Goal: Information Seeking & Learning: Learn about a topic

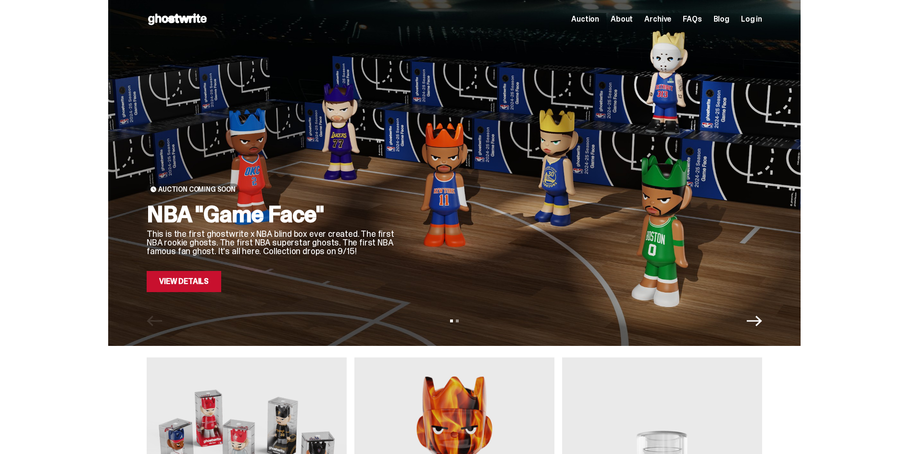
click at [217, 287] on link "View Details" at bounding box center [184, 281] width 74 height 21
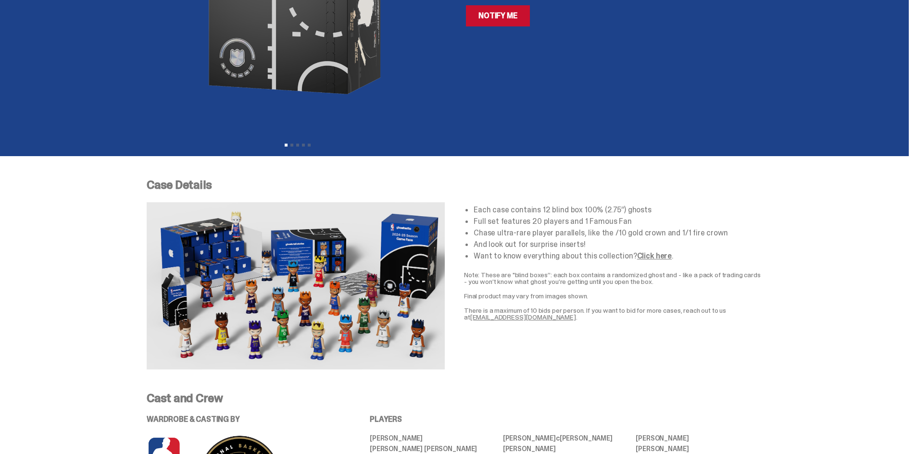
scroll to position [240, 0]
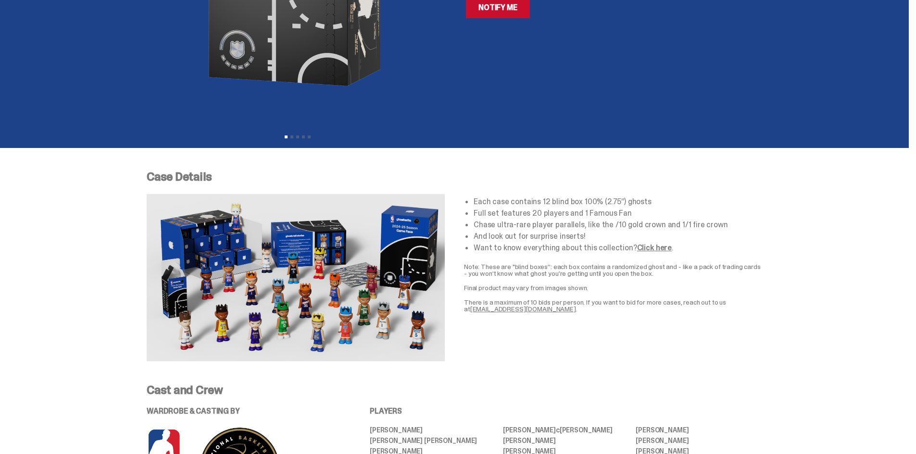
click at [248, 254] on img at bounding box center [296, 277] width 298 height 167
click at [486, 199] on li "Each case contains 12 blind box 100% (2.75”) ghosts" at bounding box center [617, 202] width 288 height 8
drag, startPoint x: 607, startPoint y: 233, endPoint x: 470, endPoint y: 187, distance: 144.7
click at [465, 188] on div "Case Details Each case contains 12 blind box 100% (2.75”) ghosts Full set featu…" at bounding box center [454, 266] width 615 height 190
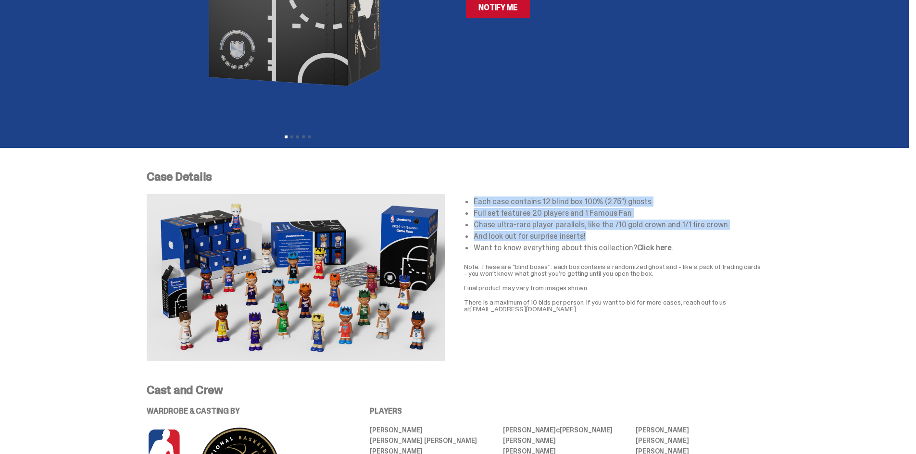
drag, startPoint x: 477, startPoint y: 201, endPoint x: 592, endPoint y: 237, distance: 120.8
click at [592, 237] on ul "Each case contains 12 blind box 100% (2.75”) ghosts Full set features 20 player…" at bounding box center [617, 225] width 288 height 54
copy ul "Each case contains 12 blind box 100% (2.75”) ghosts Full set features 20 player…"
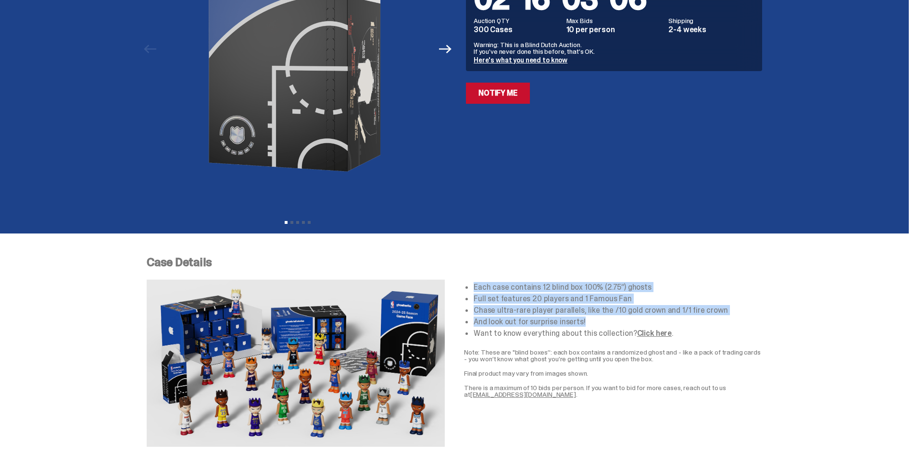
scroll to position [0, 0]
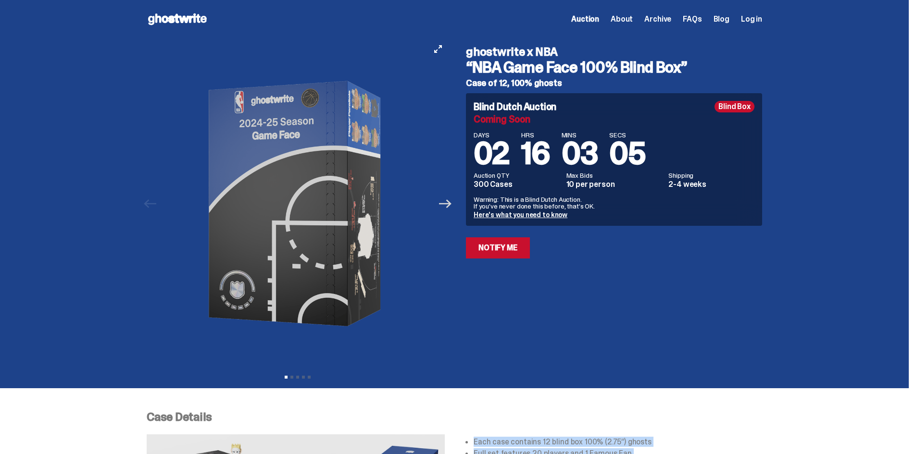
click at [447, 203] on icon "Next" at bounding box center [445, 203] width 12 height 9
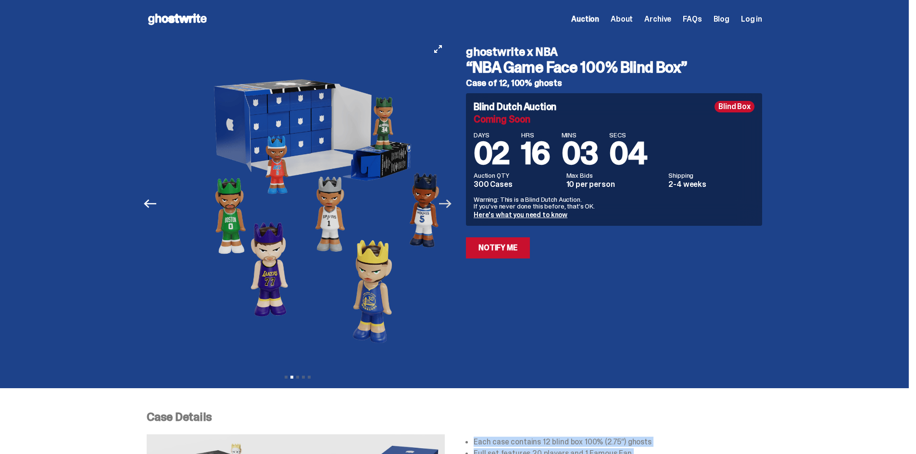
click at [447, 203] on icon "Next" at bounding box center [445, 203] width 12 height 9
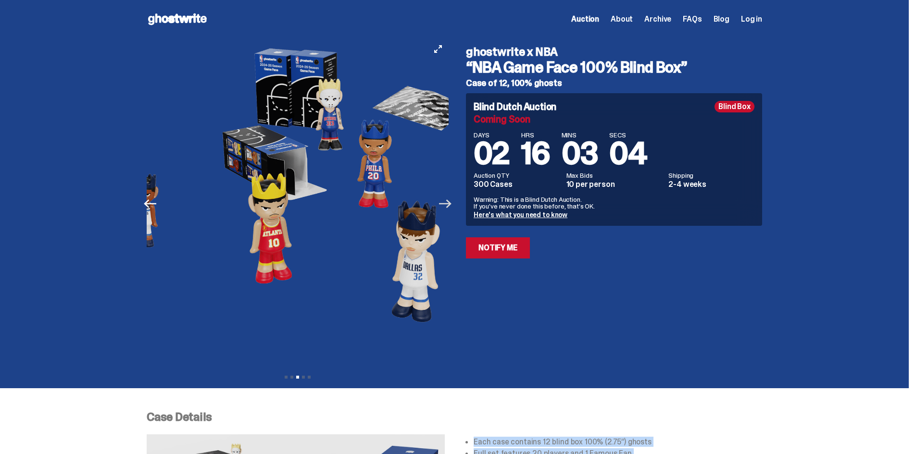
click at [447, 203] on icon "Next" at bounding box center [445, 203] width 12 height 9
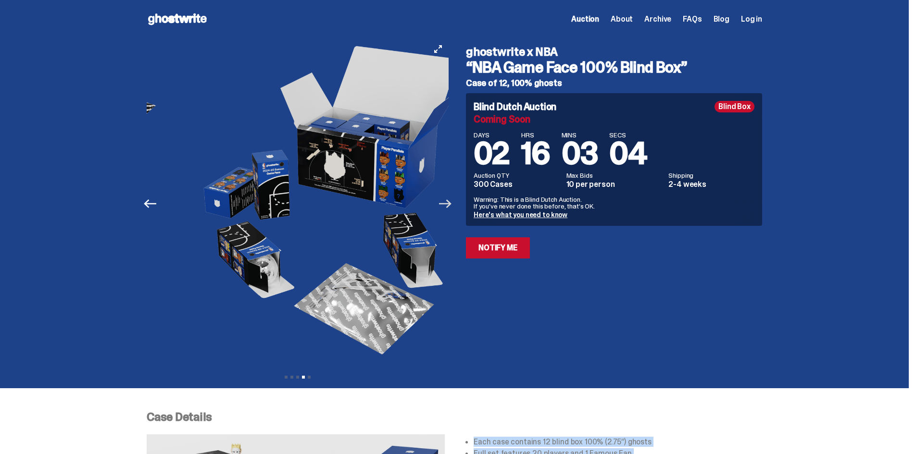
click at [447, 203] on icon "Next" at bounding box center [445, 203] width 12 height 9
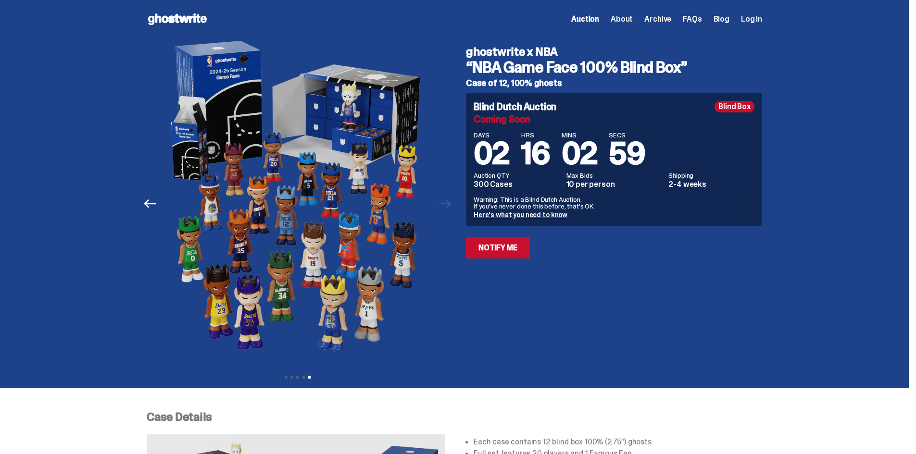
click at [492, 213] on link "Here's what you need to know" at bounding box center [520, 215] width 94 height 9
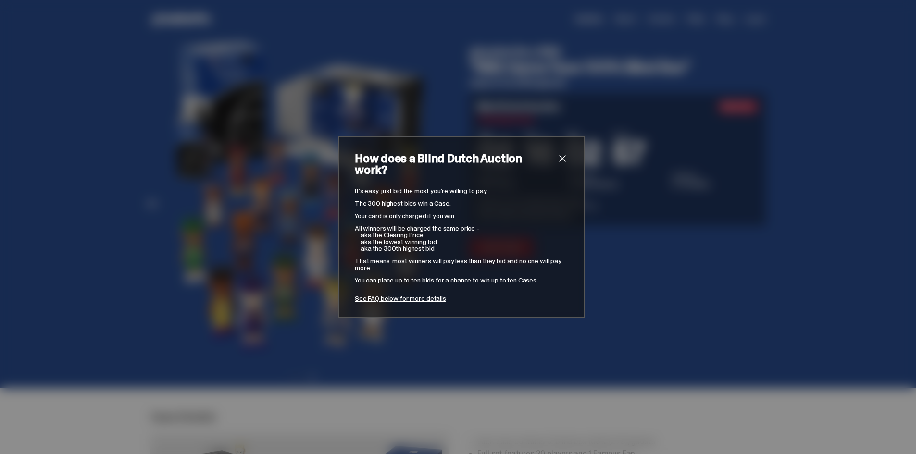
click at [558, 164] on span "close" at bounding box center [563, 159] width 12 height 12
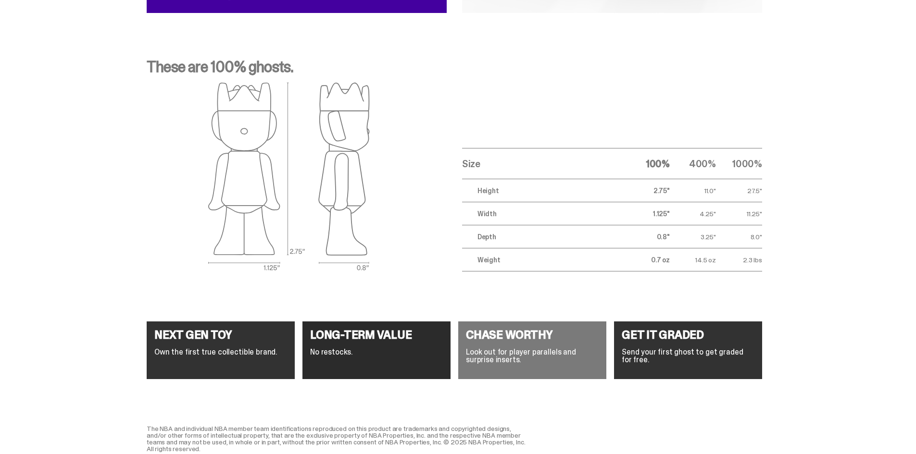
scroll to position [3202, 0]
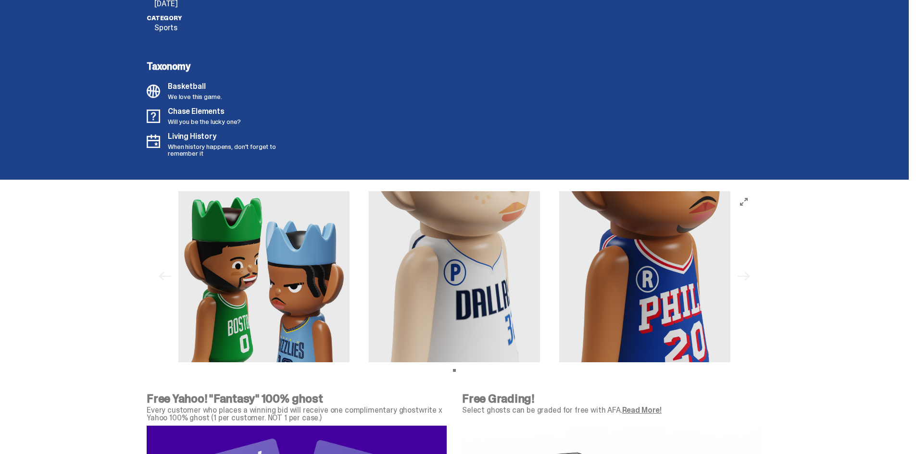
scroll to position [2433, 0]
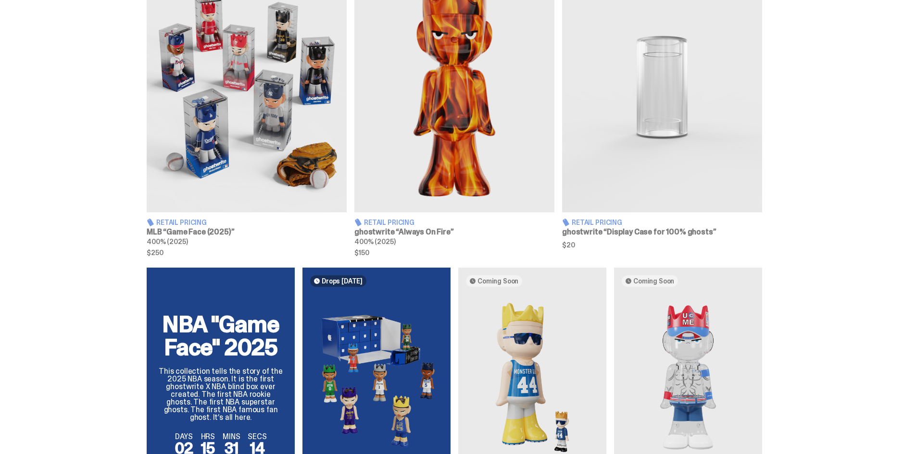
scroll to position [378, 0]
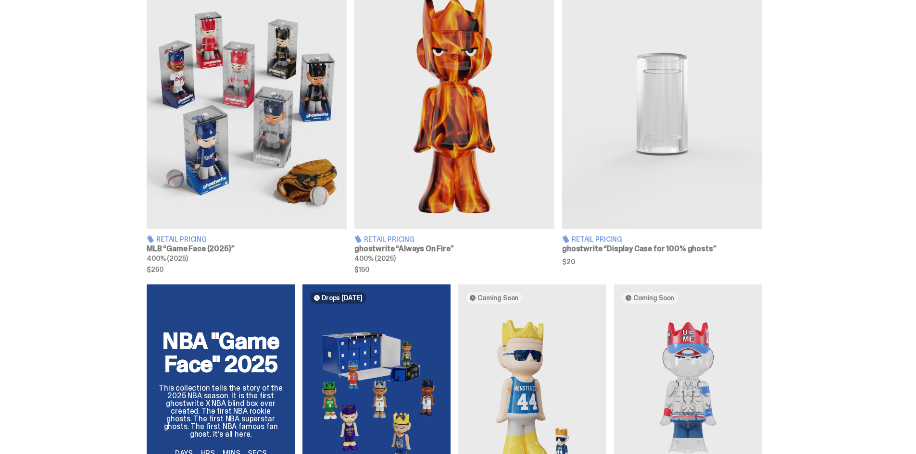
click at [710, 167] on img at bounding box center [662, 104] width 200 height 250
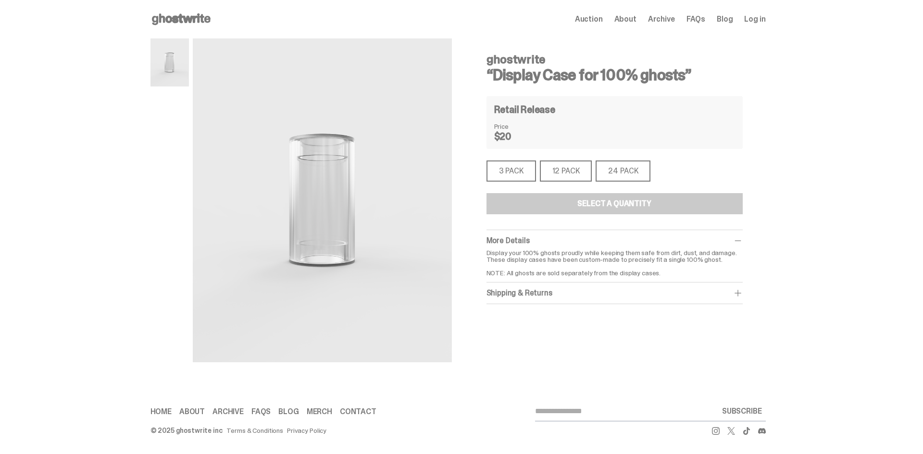
click at [525, 174] on div "3 PACK" at bounding box center [511, 171] width 50 height 21
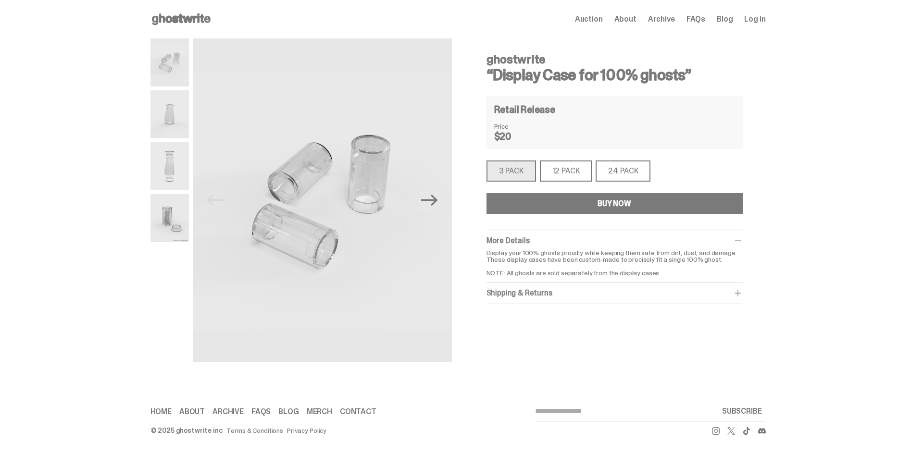
click at [564, 180] on div "12 PACK" at bounding box center [566, 171] width 52 height 21
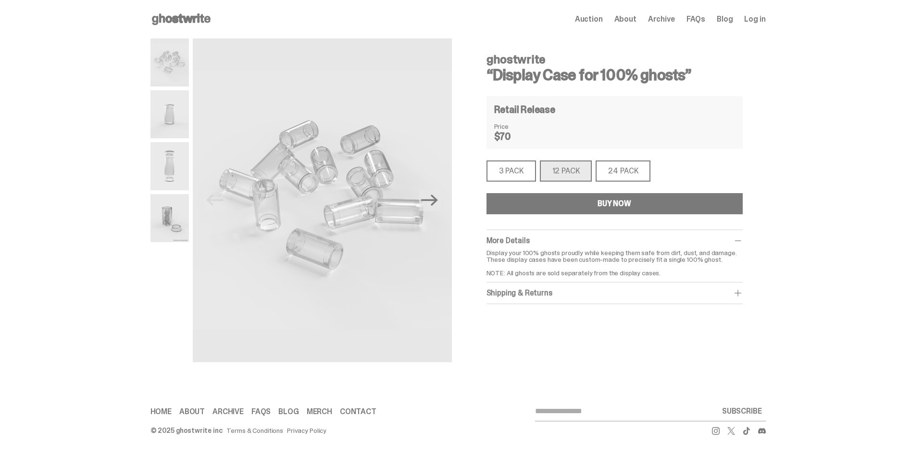
click at [606, 173] on div "24 PACK" at bounding box center [622, 171] width 55 height 21
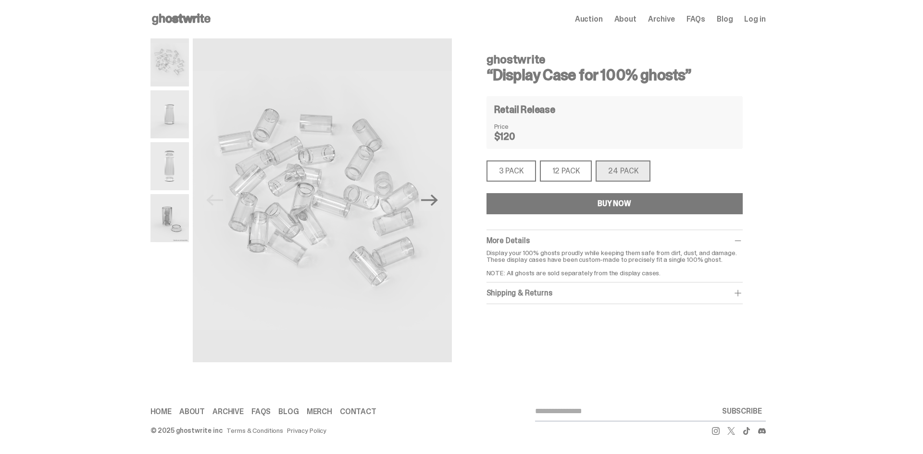
click at [516, 165] on div "3 PACK" at bounding box center [511, 171] width 50 height 21
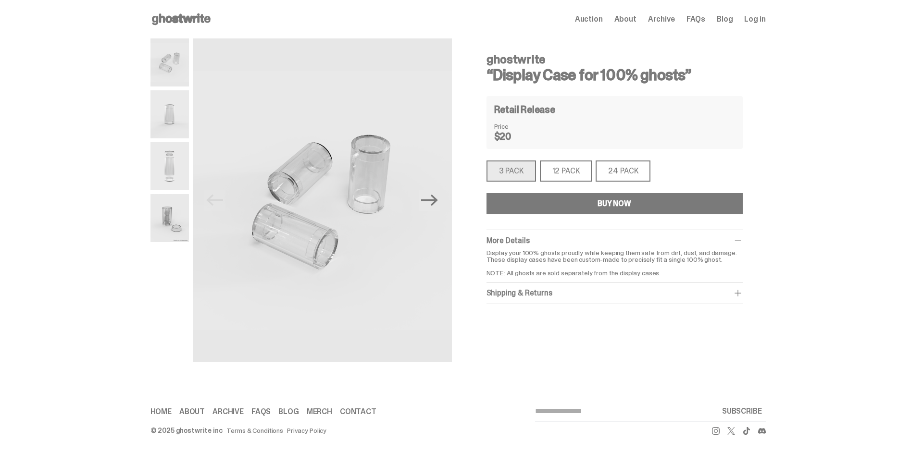
click at [555, 166] on div "12 PACK" at bounding box center [566, 171] width 52 height 21
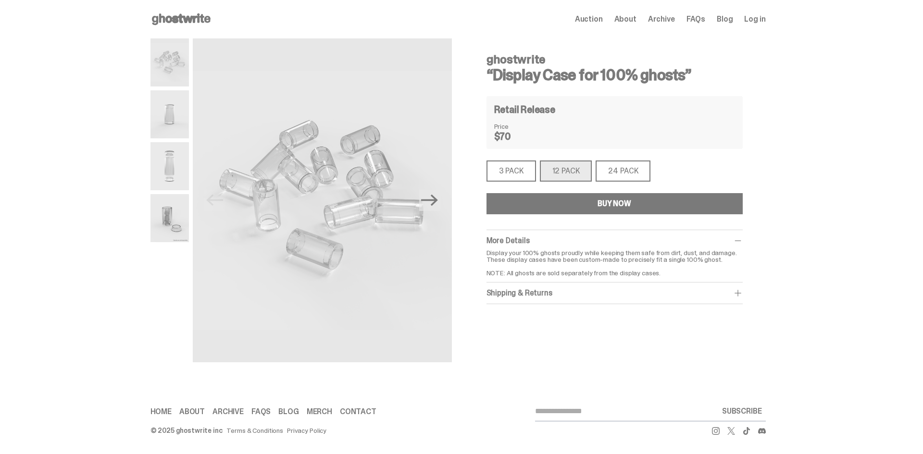
click at [607, 167] on div "24 PACK" at bounding box center [622, 171] width 55 height 21
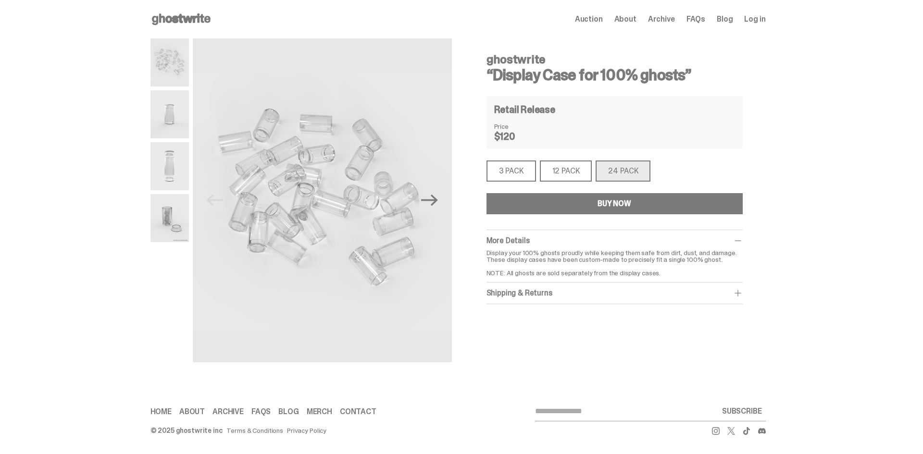
click at [519, 175] on div "3 PACK" at bounding box center [511, 171] width 50 height 21
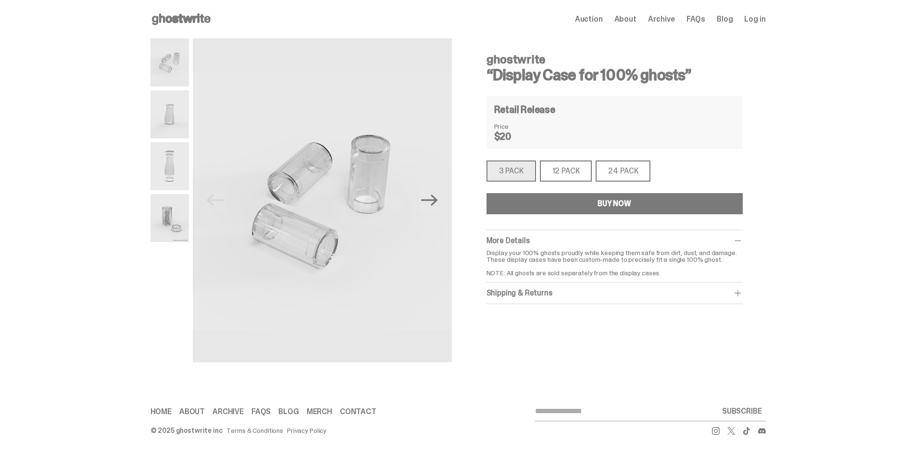
drag, startPoint x: 694, startPoint y: 74, endPoint x: 474, endPoint y: 63, distance: 219.4
click at [474, 63] on div "ghostwrite “Display Case for 100% ghosts” Retail Release Price $20 3 PACK 3 PAC…" at bounding box center [614, 200] width 302 height 324
copy div "ghostwrite “Display Case for 100% ghosts”"
click at [171, 156] on img at bounding box center [169, 166] width 38 height 48
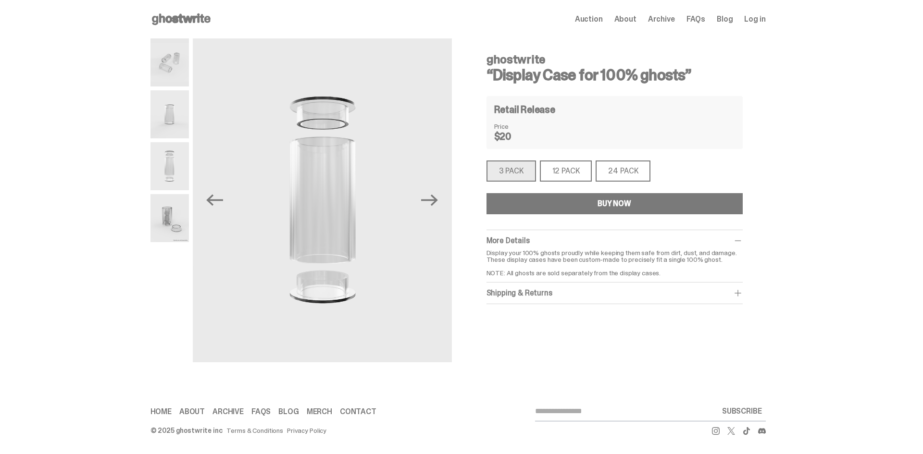
click at [179, 223] on img at bounding box center [169, 218] width 38 height 48
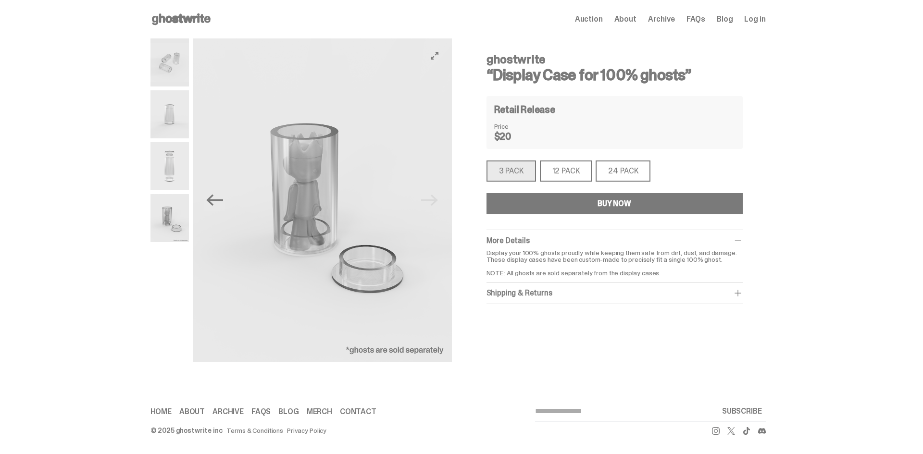
click at [355, 235] on img at bounding box center [322, 200] width 259 height 324
